Goal: Task Accomplishment & Management: Manage account settings

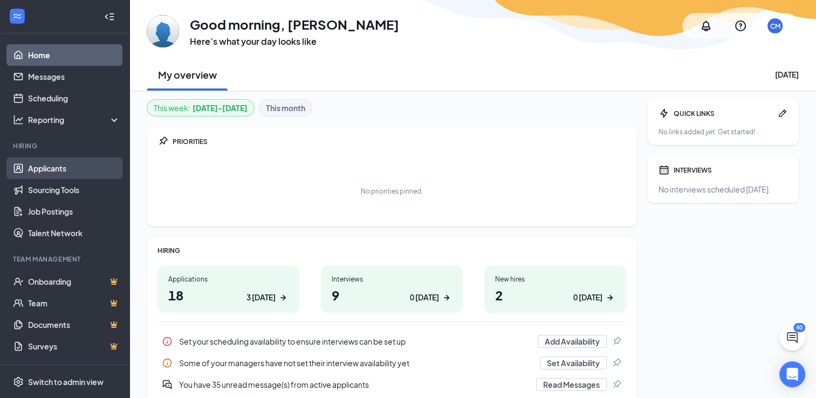
click at [28, 175] on link "Applicants" at bounding box center [74, 168] width 92 height 22
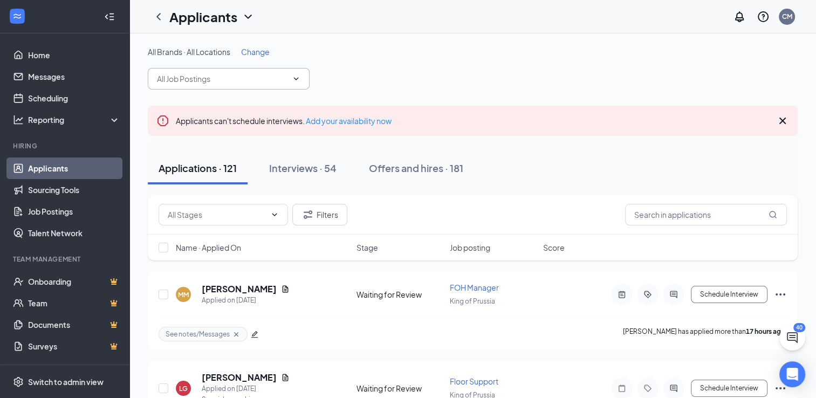
click at [263, 87] on span at bounding box center [229, 79] width 162 height 22
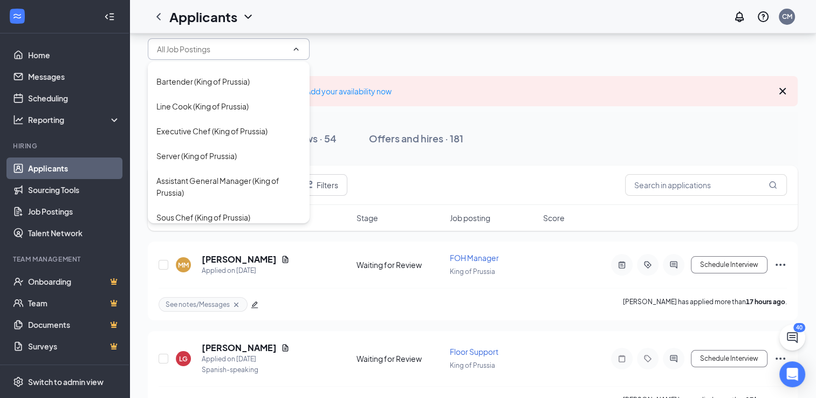
scroll to position [54, 0]
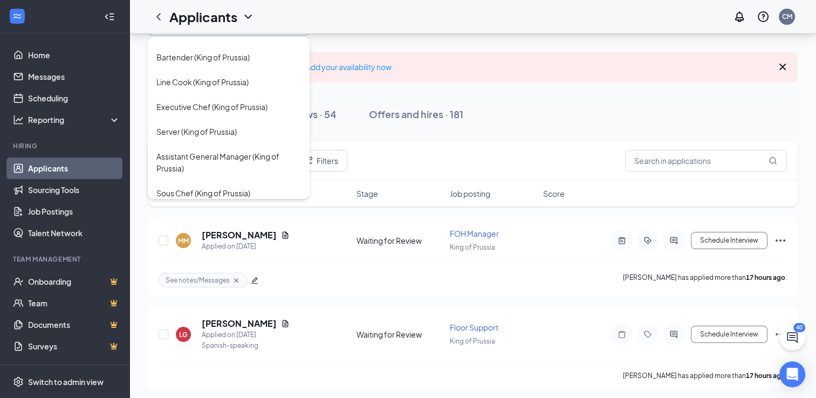
click at [226, 323] on div "FOH Manager (King of Prussia)" at bounding box center [209, 329] width 106 height 12
type input "FOH Manager (King of Prussia)"
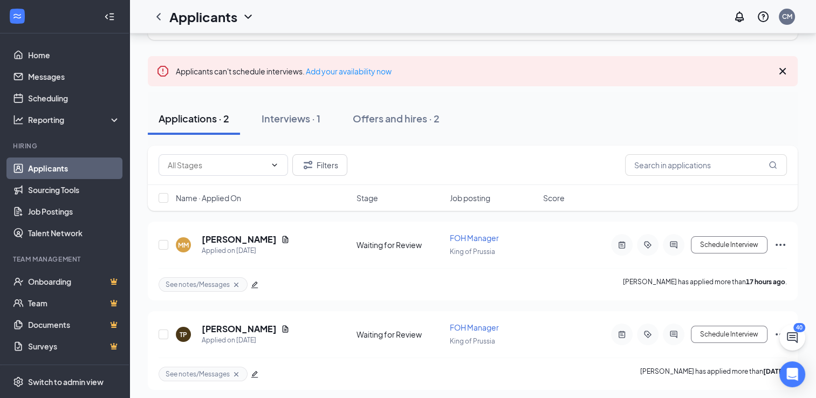
scroll to position [62, 0]
click at [287, 130] on button "Interviews · 1" at bounding box center [291, 117] width 80 height 32
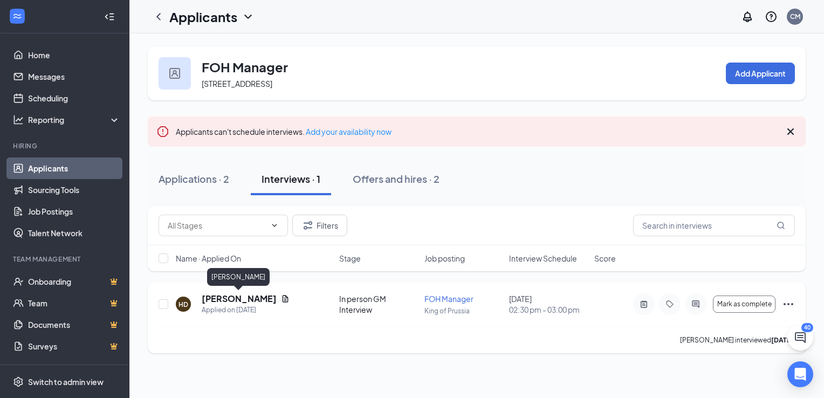
click at [226, 298] on h5 "[PERSON_NAME]" at bounding box center [239, 299] width 75 height 12
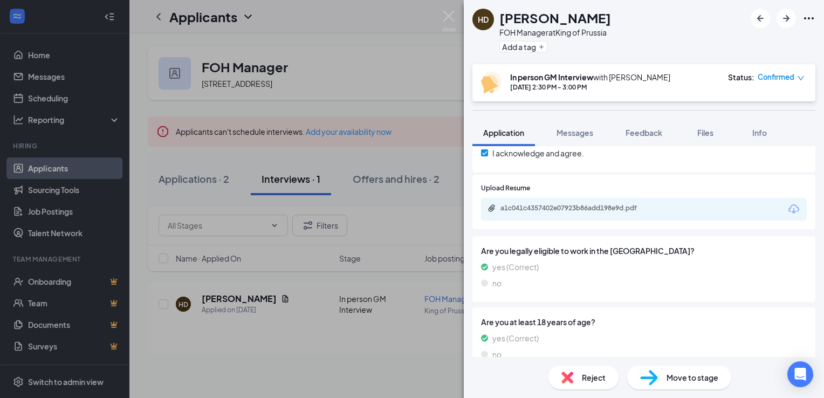
scroll to position [755, 0]
click at [652, 130] on span "Feedback" at bounding box center [643, 133] width 37 height 10
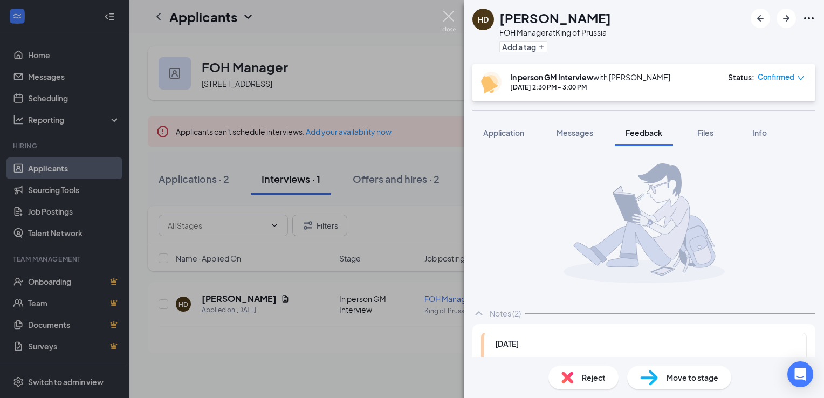
click at [453, 23] on img at bounding box center [448, 21] width 13 height 21
